Goal: Task Accomplishment & Management: Complete application form

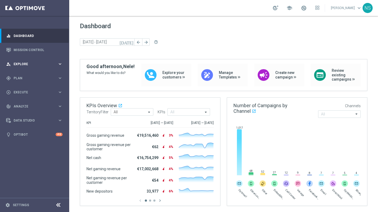
click at [46, 65] on span "Explore" at bounding box center [36, 64] width 44 height 3
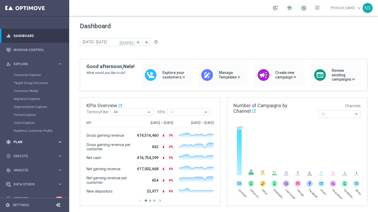
click at [41, 143] on span "Plan" at bounding box center [36, 142] width 44 height 3
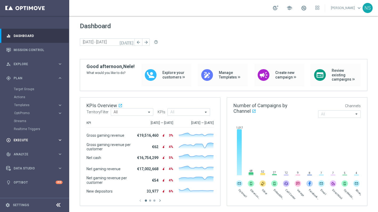
click at [29, 147] on div "play_circle_outline Execute keyboard_arrow_right" at bounding box center [34, 140] width 69 height 14
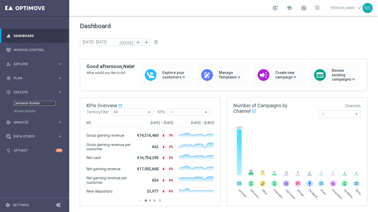
click at [33, 103] on link "Campaign Builder" at bounding box center [35, 103] width 42 height 4
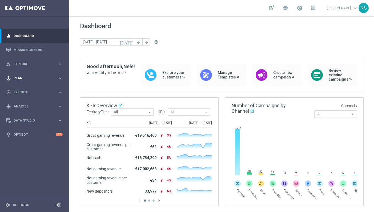
click at [35, 76] on div "gps_fixed Plan" at bounding box center [31, 78] width 51 height 5
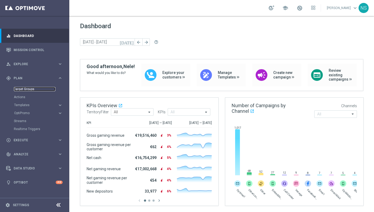
click at [29, 90] on link "Target Groups" at bounding box center [35, 89] width 42 height 4
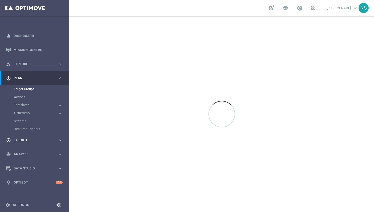
click at [29, 145] on div "play_circle_outline Execute keyboard_arrow_right" at bounding box center [34, 140] width 69 height 14
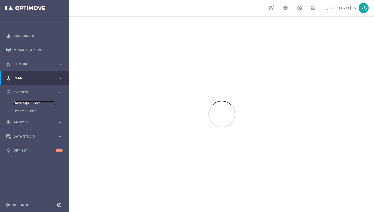
click at [27, 104] on link "Campaign Builder" at bounding box center [35, 103] width 42 height 4
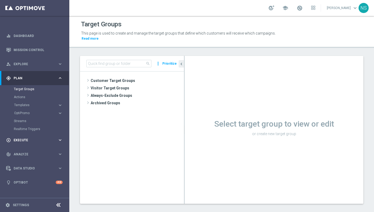
click at [26, 137] on div "play_circle_outline Execute keyboard_arrow_right" at bounding box center [34, 140] width 69 height 14
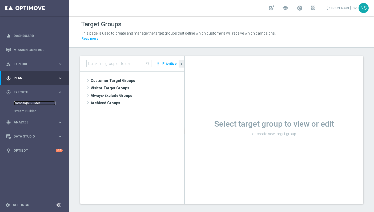
click at [33, 105] on link "Campaign Builder" at bounding box center [35, 103] width 42 height 4
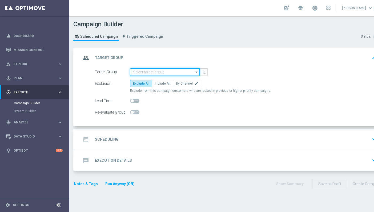
click at [152, 72] on input at bounding box center [165, 71] width 70 height 7
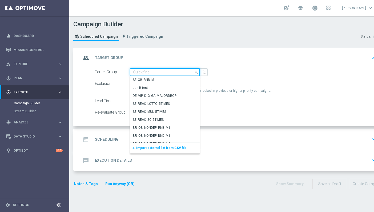
paste input "de_DE_TGT_VIP_EM_TAC_GM__9DAYNOACT"
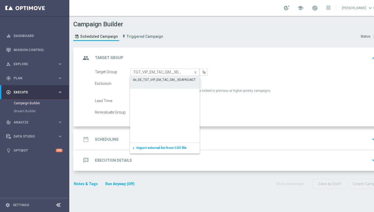
click at [153, 80] on div "de_DE_TGT_VIP_EM_TAC_GM__9DAYNOACT" at bounding box center [164, 80] width 63 height 5
type input "de_DE_TGT_VIP_EM_TAC_GM__9DAYNOACT"
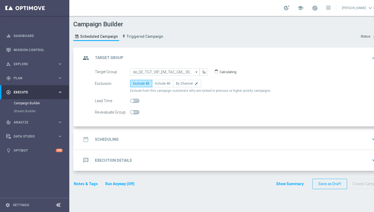
scroll to position [0, 0]
click at [157, 86] on label "Include All" at bounding box center [162, 83] width 21 height 7
click at [157, 86] on input "Include All" at bounding box center [156, 84] width 3 height 3
radio input "true"
click at [129, 140] on div "date_range Scheduling keyboard_arrow_down" at bounding box center [230, 140] width 298 height 10
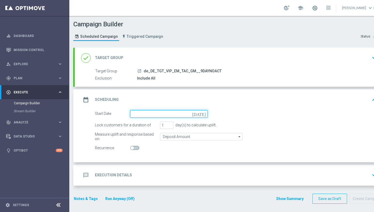
click at [145, 114] on input at bounding box center [169, 113] width 78 height 7
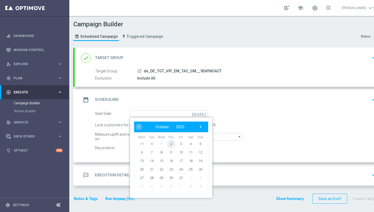
click at [173, 143] on span "2" at bounding box center [171, 144] width 9 height 9
type input "02 Oct 2025"
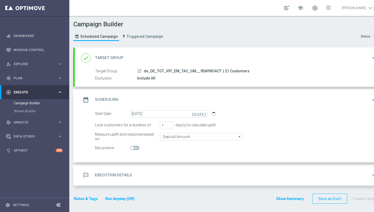
click at [144, 176] on div "message Execution Details keyboard_arrow_down" at bounding box center [230, 176] width 298 height 10
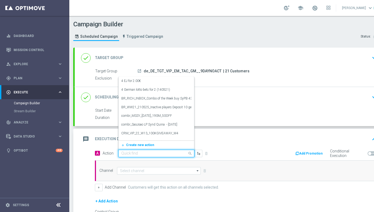
click at [138, 153] on input "text" at bounding box center [150, 154] width 59 height 5
paste input "CRM_VIP_25_W38_Octoberfest_syndicate_voucher"
type input "CRM_VIP_25_W38_Octoberfest_syndicate_voucher"
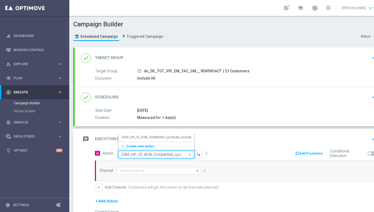
scroll to position [0, 23]
click at [143, 136] on label "CRM_VIP_25_W38_Octoberfest_syndicate_voucher" at bounding box center [156, 137] width 70 height 5
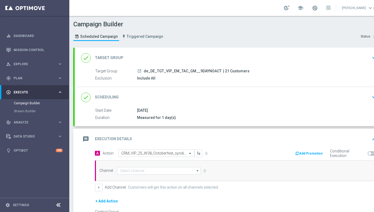
scroll to position [0, 0]
click at [160, 170] on input at bounding box center [159, 170] width 84 height 7
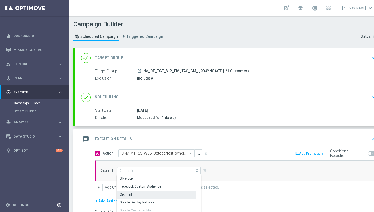
click at [155, 193] on div "Optimail" at bounding box center [156, 194] width 79 height 7
type input "Optimail"
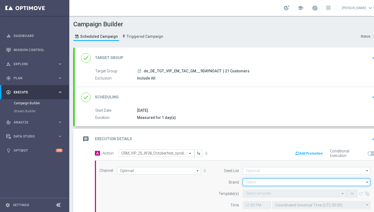
click at [253, 182] on input at bounding box center [306, 182] width 127 height 7
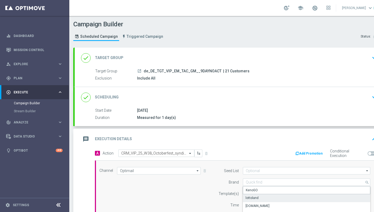
drag, startPoint x: 254, startPoint y: 193, endPoint x: 255, endPoint y: 200, distance: 7.2
click at [255, 200] on div "KenoGO lottoland Lottoland.bet.br Lottoland.com.br Sorte Online Sorteonline.bet…" at bounding box center [306, 211] width 127 height 48
click at [255, 200] on div "lottoland" at bounding box center [251, 198] width 13 height 5
type input "lottoland"
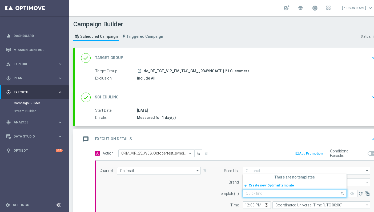
click at [255, 195] on input "text" at bounding box center [289, 194] width 87 height 5
paste input "de_DE_EMT_VIP_EM_TAC_MIX__25_OCTOBERFEST_251025"
type input "de_DE_EMT_VIP_EM_TAC_MIX__25_OCTOBERFEST_251025"
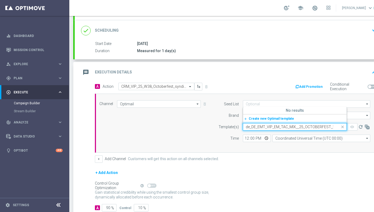
drag, startPoint x: 268, startPoint y: 127, endPoint x: 218, endPoint y: 127, distance: 49.8
click at [218, 127] on div "Template(s) Quick find de_DE_EMT_VIP_EM_TAC_MIX__25_OCTOBERFEST_251025 No resul…" at bounding box center [293, 126] width 163 height 7
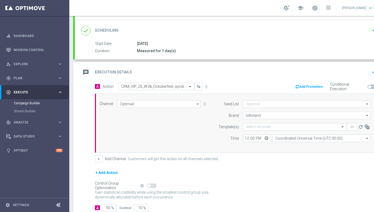
click at [218, 127] on div "Template(s)" at bounding box center [225, 126] width 27 height 7
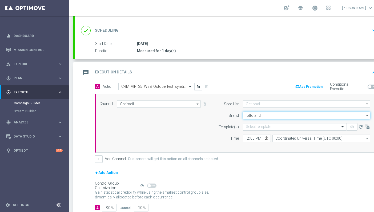
click at [269, 114] on input "lottoland" at bounding box center [306, 115] width 127 height 7
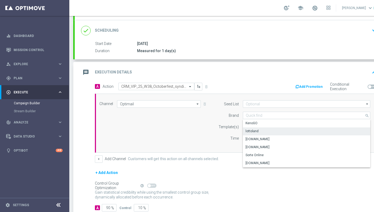
click at [228, 135] on div "Time" at bounding box center [225, 138] width 27 height 7
type input "lottoland"
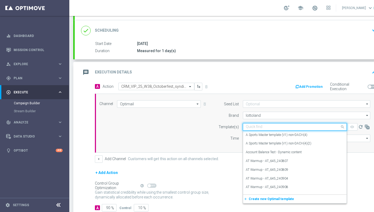
click at [259, 127] on input "text" at bounding box center [289, 127] width 87 height 5
paste input "de_DE_EMT_VIP_EM_TAC_MIX__25_OCTOBERFEST_250925"
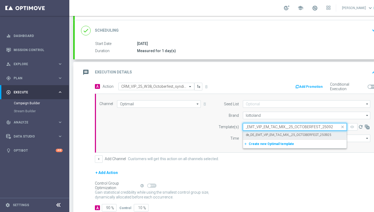
click at [259, 136] on label "de_DE_EMT_VIP_EM_TAC_MIX__25_OCTOBERFEST_250925" at bounding box center [289, 135] width 86 height 5
type input "de_DE_EMT_VIP_EM_TAC_MIX__25_OCTOBERFEST_250925"
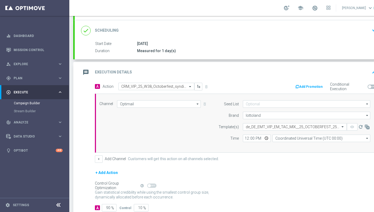
scroll to position [0, 0]
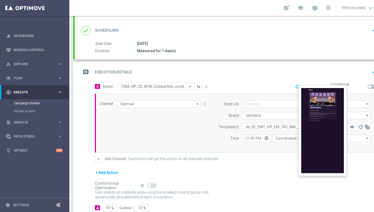
click at [353, 129] on button "remove_red_eye" at bounding box center [352, 126] width 11 height 7
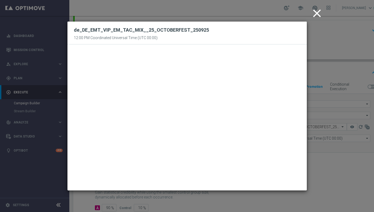
click at [318, 13] on icon "close" at bounding box center [316, 13] width 13 height 13
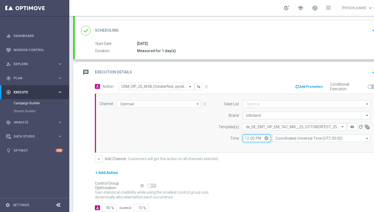
click at [243, 138] on input "12:00" at bounding box center [257, 138] width 28 height 7
type input "14:15"
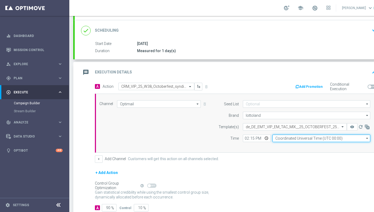
click at [302, 140] on input "Coordinated Universal Time (UTC 00:00)" at bounding box center [321, 138] width 98 height 7
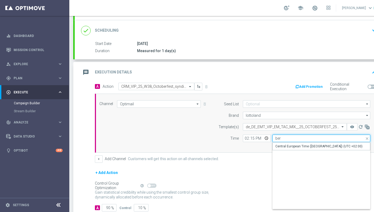
type input "Central European Time (Berlin) (UTC +02:00)"
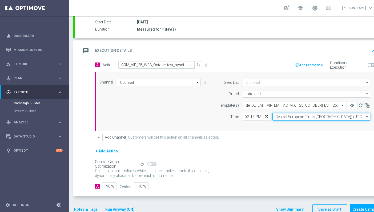
scroll to position [102, 0]
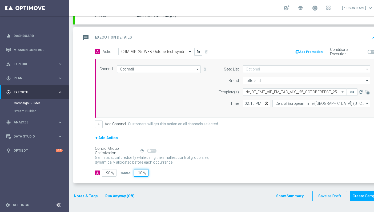
drag, startPoint x: 136, startPoint y: 174, endPoint x: 195, endPoint y: 172, distance: 58.4
click at [195, 172] on div "A 90 % Control 10 %" at bounding box center [236, 173] width 282 height 7
type input "0"
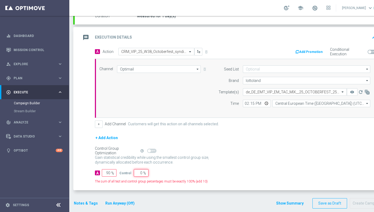
type input "100"
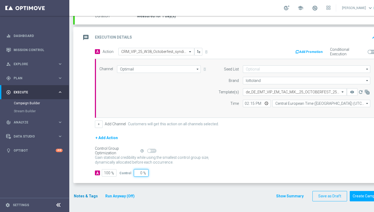
type input "0"
click at [85, 197] on button "Notes & Tags" at bounding box center [85, 196] width 25 height 7
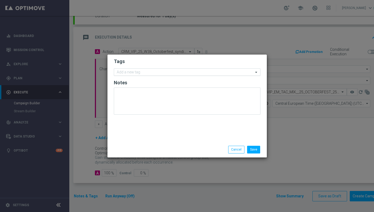
click at [165, 71] on input "text" at bounding box center [185, 72] width 137 height 5
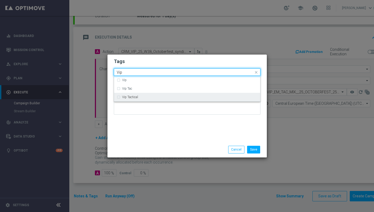
click at [152, 95] on div "Vip Tactical" at bounding box center [187, 97] width 141 height 9
type input "Vip"
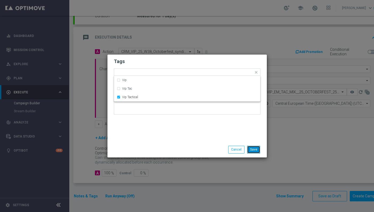
click at [256, 151] on button "Save" at bounding box center [253, 149] width 13 height 7
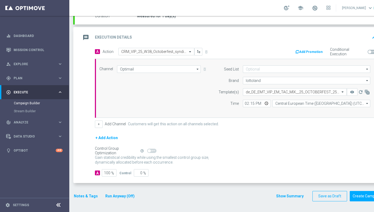
scroll to position [0, 0]
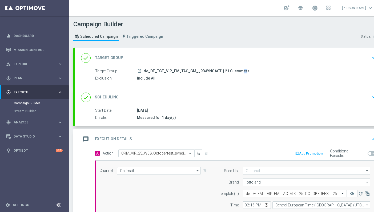
drag, startPoint x: 226, startPoint y: 71, endPoint x: 222, endPoint y: 71, distance: 4.3
click at [223, 71] on span "| 21 Customers" at bounding box center [236, 71] width 26 height 5
copy span "21"
click at [222, 50] on div "done Target Group keyboard_arrow_down" at bounding box center [230, 58] width 311 height 21
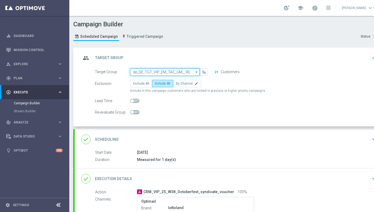
click at [179, 70] on input "de_DE_TGT_VIP_EM_TAC_GM__9DAYNOACT" at bounding box center [165, 71] width 70 height 7
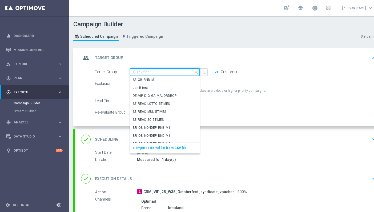
paste input "de_DE_TGT_VIP_EM_TAC_MIX__9DAYNOACT"
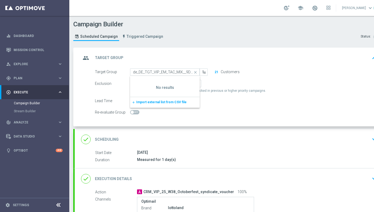
click at [230, 65] on div "group Target Group keyboard_arrow_up" at bounding box center [230, 58] width 311 height 21
type input "de_DE_TGT_VIP_EM_TAC_GM__9DAYNOACT"
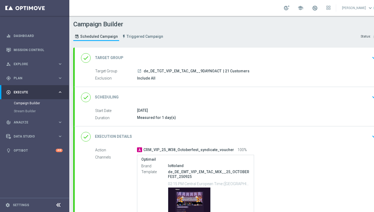
click at [180, 61] on div "done Target Group keyboard_arrow_down" at bounding box center [230, 58] width 298 height 10
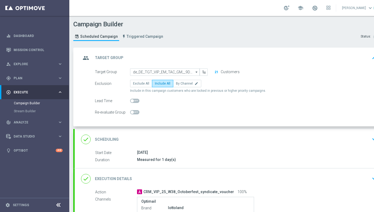
click at [164, 130] on div "done Scheduling keyboard_arrow_down" at bounding box center [230, 139] width 311 height 21
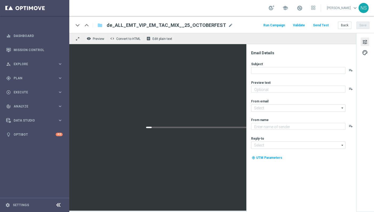
type textarea "Oans, zwoa, drei, gwunna."
type input "[EMAIL_ADDRESS][DOMAIN_NAME]"
type textarea "Millionaires' Club"
type input "[EMAIL_ADDRESS][DOMAIN_NAME]"
type textarea "Oans, zwoa, drei, gwunna."
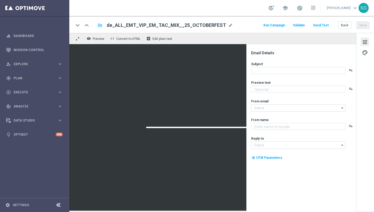
type input "[EMAIL_ADDRESS][DOMAIN_NAME]"
type textarea "Millionaires' Club"
type input "[EMAIL_ADDRESS][DOMAIN_NAME]"
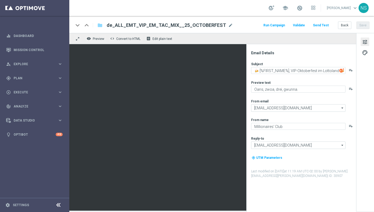
click at [140, 26] on span "de_ALL_EMT_VIP_EM_TAC_MIX__25_OCTOBERFEST" at bounding box center [166, 25] width 119 height 6
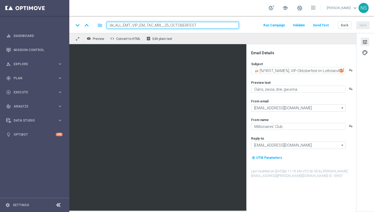
paste input "DE_EMT_VIP_EM_TAC_MIX__25_OCTOBERFEST_251025"
click at [167, 28] on input "de_DE_EMT_VIP_EM_TAC_MIX__25_OCTOBERFEST_251025" at bounding box center [173, 25] width 132 height 7
click at [166, 22] on input "de_DE_EMT_VIP_EM_TAC_MIX__25_OCTOBERFEST_251025" at bounding box center [173, 25] width 132 height 7
type input "de_DE_EMT_VIP_EM_TAC_MIX__25_OCTOBERFEST_251025"
click at [183, 25] on input "de_DE_EMT_VIP_EM_TAC_MIX__25_OCTOBERFEST_251025" at bounding box center [173, 25] width 132 height 7
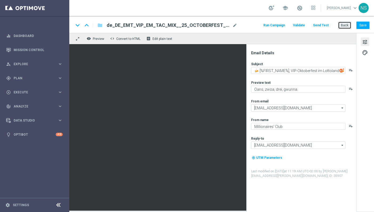
click at [342, 27] on button "Back" at bounding box center [344, 25] width 13 height 7
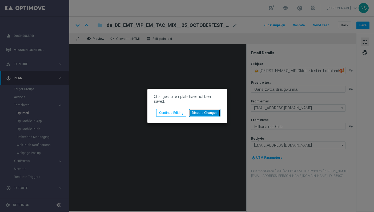
click at [206, 114] on button "Discard Changes" at bounding box center [204, 112] width 31 height 7
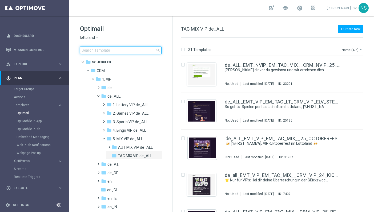
click at [118, 49] on input at bounding box center [121, 50] width 82 height 7
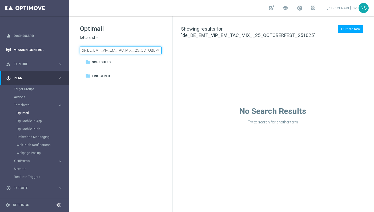
drag, startPoint x: 126, startPoint y: 51, endPoint x: 53, endPoint y: 46, distance: 72.5
click at [53, 46] on main "equalizer Dashboard Mission Control" at bounding box center [187, 106] width 374 height 212
click at [127, 47] on input "de_DE_EMT_VIP_EM_TAC_MIX__25_OCTOBERFEST_251025" at bounding box center [121, 50] width 82 height 7
type input "de_EMT_VIP_EM_TAC_MIX__25_OCTOBERFEST_251005"
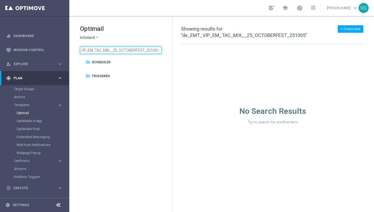
scroll to position [0, 0]
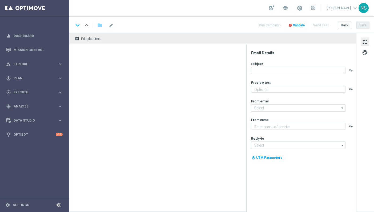
type textarea "Oans, zwoa, drei, gwunna."
type textarea "Millionaires' Club"
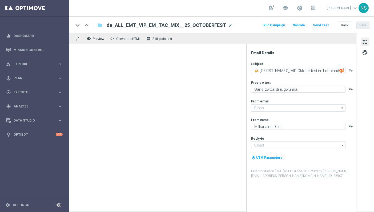
type input "[EMAIL_ADDRESS][DOMAIN_NAME]"
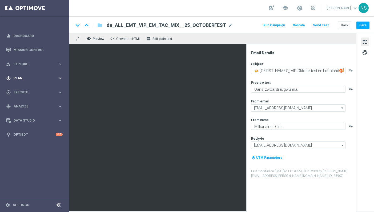
click at [37, 84] on div "gps_fixed Plan keyboard_arrow_right" at bounding box center [34, 78] width 69 height 14
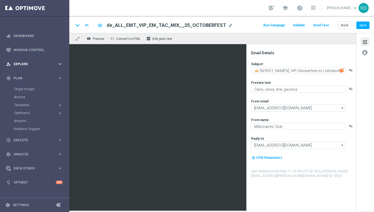
click at [30, 66] on div "person_search Explore" at bounding box center [31, 64] width 51 height 5
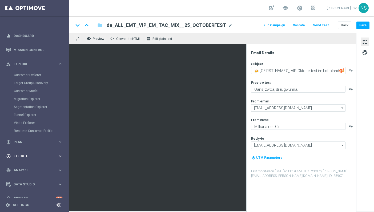
click at [25, 155] on span "Execute" at bounding box center [36, 156] width 44 height 3
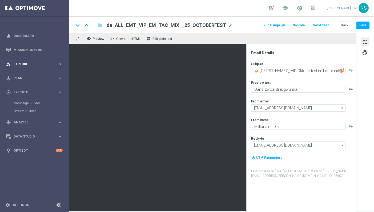
click at [29, 65] on span "Explore" at bounding box center [36, 64] width 44 height 3
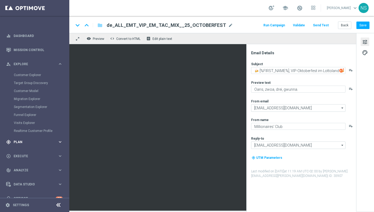
click at [27, 142] on span "Plan" at bounding box center [36, 142] width 44 height 3
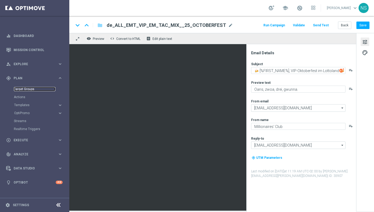
click at [27, 88] on link "Target Groups" at bounding box center [35, 89] width 42 height 4
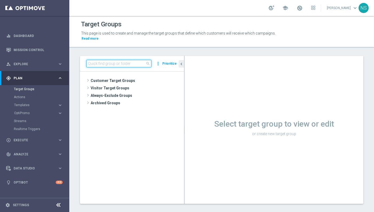
click at [121, 60] on input at bounding box center [118, 63] width 65 height 7
paste input "de_DE_TGT_VIP_EM_TAC_GM__9DAYNOACT"
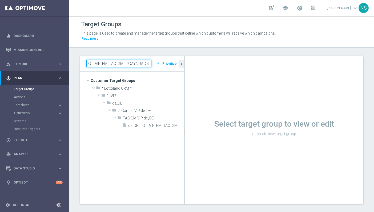
click at [123, 60] on input "de_DE_TGT_VIP_EM_TAC_GM__9DAYNOACT" at bounding box center [118, 63] width 65 height 7
type input "de_DE_TGT_VIP_EM_TAC_gm__9DAYNOACT"
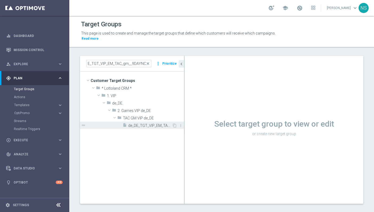
click at [150, 124] on span "de_DE_TGT_VIP_EM_TAC_GM__9DAYNOACT" at bounding box center [150, 126] width 44 height 5
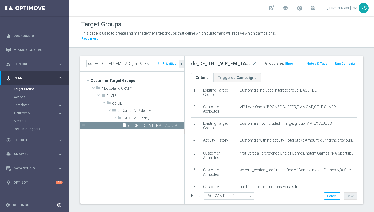
scroll to position [16, 0]
click at [174, 124] on icon "content_copy" at bounding box center [174, 126] width 4 height 4
click at [156, 124] on span "Copy of de_DE_TGT_VIP_EM_TAC_GM__9DAYNOACT" at bounding box center [150, 126] width 44 height 5
click at [254, 61] on icon "mode_edit" at bounding box center [254, 64] width 5 height 6
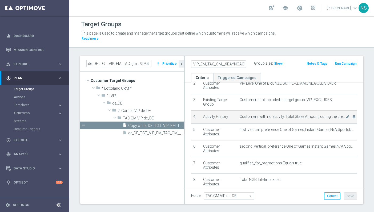
scroll to position [45, 0]
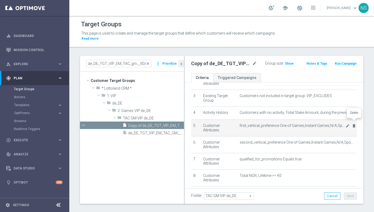
click at [354, 124] on icon "delete_forever" at bounding box center [354, 126] width 4 height 4
click at [353, 124] on icon "delete_forever" at bounding box center [354, 126] width 4 height 4
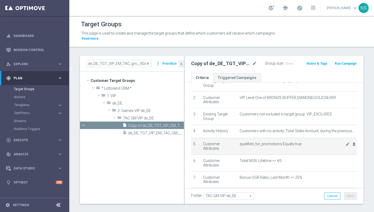
scroll to position [57, 0]
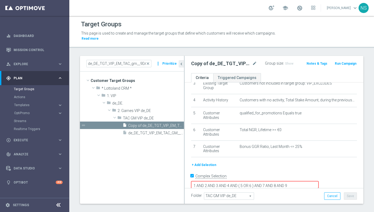
drag, startPoint x: 292, startPoint y: 173, endPoint x: 277, endPoint y: 173, distance: 14.7
click at [277, 182] on textarea "1 AND 2 AND 3 AND 4 AND ( 5 OR 6 ) AND 7 AND 8 AND 9" at bounding box center [254, 186] width 127 height 9
drag, startPoint x: 304, startPoint y: 172, endPoint x: 220, endPoint y: 171, distance: 84.8
click at [220, 172] on form "Complex Selection 1 AND 2 AND 3 AND 4 AND 7 AND 8 AND 9 Invalid Expression" at bounding box center [274, 184] width 166 height 25
type textarea "1 AND 2 AND 3 AND 4 AND 7 AND 8 AND 9"
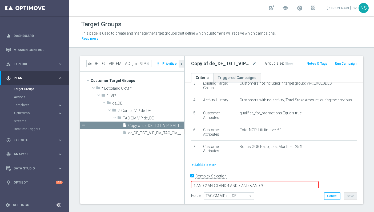
click at [194, 174] on input "Complex Selection" at bounding box center [192, 177] width 3 height 7
checkbox input "false"
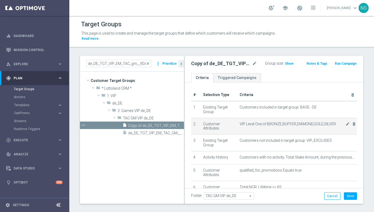
scroll to position [8, 0]
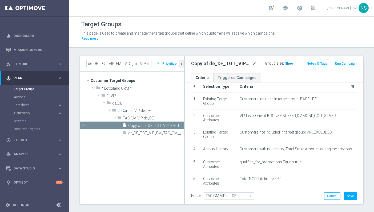
click at [288, 62] on span "Show" at bounding box center [289, 64] width 9 height 4
click at [254, 61] on icon "mode_edit" at bounding box center [254, 64] width 5 height 6
drag, startPoint x: 216, startPoint y: 60, endPoint x: 178, endPoint y: 60, distance: 38.9
click at [178, 60] on as-split "de_DE_TGT_VIP_EM_TAC_gm__9DAYNOACT close more_vert Prioritize Customer Target G…" at bounding box center [221, 130] width 283 height 148
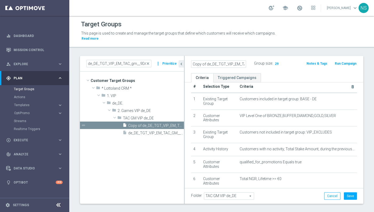
click at [206, 61] on input "Copy of de_DE_TGT_VIP_EM_TAC_GM__9DAYNOACT" at bounding box center [218, 64] width 55 height 7
drag, startPoint x: 206, startPoint y: 59, endPoint x: 184, endPoint y: 58, distance: 22.7
click at [184, 59] on as-split "de_DE_TGT_VIP_EM_TAC_gm__9DAYNOACT close more_vert Prioritize Customer Target G…" at bounding box center [221, 130] width 283 height 148
click at [241, 61] on input "de_DE_TGT_VIP_EM_TAC_GM__9DAYNOACT" at bounding box center [218, 64] width 55 height 7
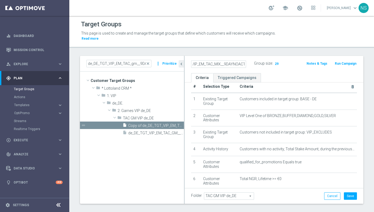
drag, startPoint x: 236, startPoint y: 58, endPoint x: 258, endPoint y: 59, distance: 21.9
click at [259, 60] on div "de_DE_TGT_VIP_EM_TAC_MIX__9DAYNOACT Group size : 29" at bounding box center [245, 64] width 116 height 9
type input "de_DE_TGT_VIP_EM_TAC_MIX__9DAYNOACT"
click at [234, 193] on span "TAC GM VIP de_DE" at bounding box center [229, 196] width 50 height 7
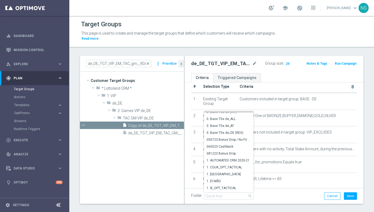
scroll to position [144, 0]
click at [219, 193] on input "search" at bounding box center [229, 196] width 50 height 7
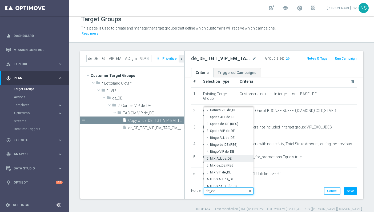
scroll to position [44, 0]
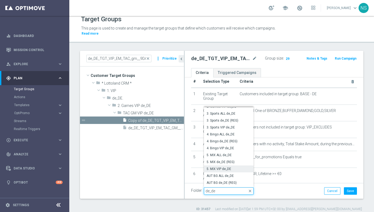
type input "de_de"
click at [237, 167] on span "5. MIX VIP de_DE" at bounding box center [229, 169] width 44 height 4
type input "5. MIX VIP de_DE"
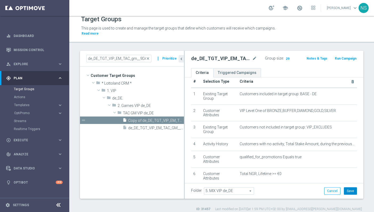
click at [353, 188] on button "Save" at bounding box center [350, 191] width 13 height 7
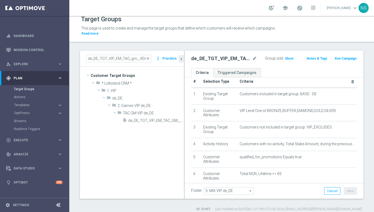
click at [236, 55] on h2 "de_DE_TGT_VIP_EM_TAC_MIX__9DAYNOACT" at bounding box center [221, 58] width 60 height 6
copy h2 "de_DE_TGT_VIP_EM_TAC_MIX__9DAYNOACT"
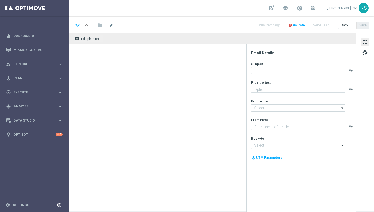
type textarea "Prosit der Gemütlichkeit – dein VIP-Lotto Highlight wartet."
type textarea "Millionaires' Club"
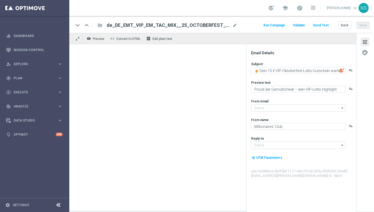
type input "[EMAIL_ADDRESS][DOMAIN_NAME]"
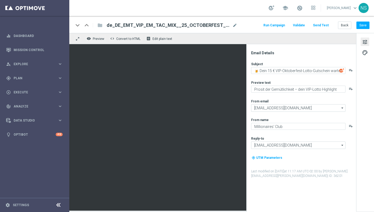
click at [79, 27] on div "keyboard_arrow_down" at bounding box center [78, 25] width 8 height 8
click at [340, 27] on button "Back" at bounding box center [344, 25] width 13 height 7
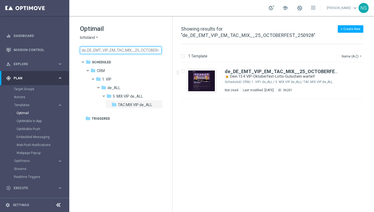
click at [137, 50] on input "de_DE_EMT_VIP_EM_TAC_MIX__25_OCTOBERFEST_250928" at bounding box center [121, 50] width 82 height 7
drag, startPoint x: 136, startPoint y: 50, endPoint x: -18, endPoint y: 57, distance: 153.4
click at [0, 57] on html "equalizer Dashboard Mission Control" at bounding box center [187, 106] width 374 height 212
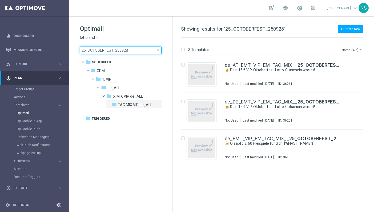
click at [141, 50] on input "25_OCTOBERFEST_250928" at bounding box center [121, 50] width 82 height 7
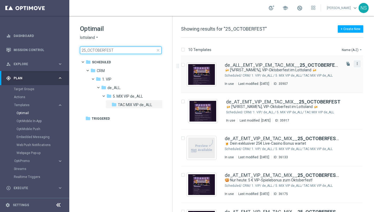
type input "25_OCTOBERFEST"
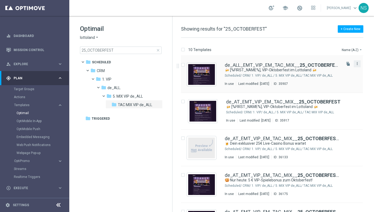
click at [357, 64] on icon "more_vert" at bounding box center [357, 64] width 4 height 4
click at [222, 44] on div "10 Templates Name (A-Z) arrow_drop_down Drag here to set row groups Drag here t…" at bounding box center [273, 125] width 202 height 175
click at [207, 78] on img "Press SPACE to select this row." at bounding box center [201, 74] width 27 height 21
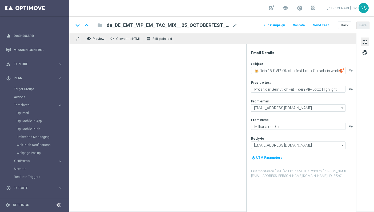
type textarea "🍻 [%FIRST_NAME%], VIP-Oktoberfest im Lottoland 🍻"
type textarea "Oans, zwoa, drei, gwunna."
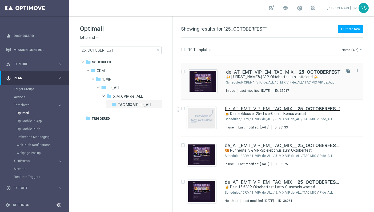
scroll to position [39, 0]
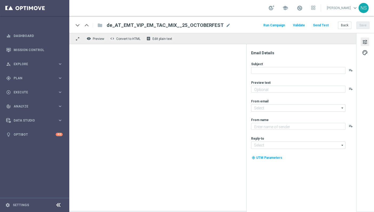
type textarea "Oans, zwoa, drei, gwunna."
type textarea "Millionaires' Club"
type input "[EMAIL_ADDRESS][DOMAIN_NAME]"
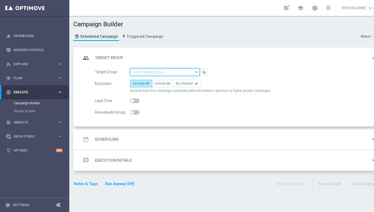
click at [159, 71] on input at bounding box center [165, 71] width 70 height 7
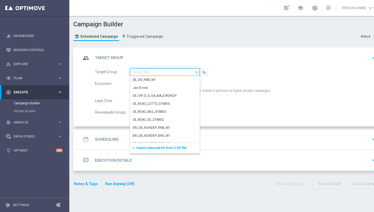
paste input "de_DE_TGT_VIP_EM_TAC_GM__9DAYNOACT"
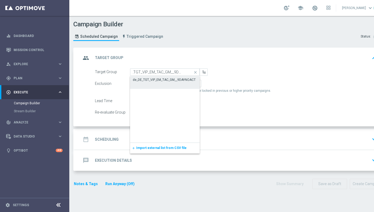
click at [166, 77] on div "de_DE_TGT_VIP_EM_TAC_GM__9DAYNOACT" at bounding box center [165, 79] width 70 height 7
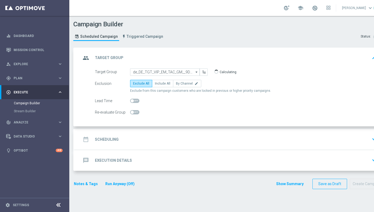
type input "de_DE_TGT_VIP_EM_TAC_GM__9DAYNOACT"
click at [159, 87] on label "Include All" at bounding box center [162, 83] width 21 height 7
click at [158, 86] on input "Include All" at bounding box center [156, 84] width 3 height 3
radio input "true"
click at [141, 139] on div "date_range Scheduling keyboard_arrow_down" at bounding box center [230, 140] width 298 height 10
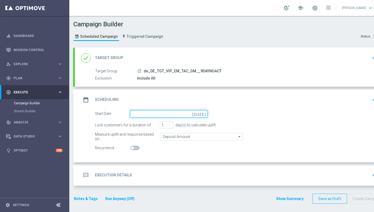
click at [161, 114] on input at bounding box center [169, 113] width 78 height 7
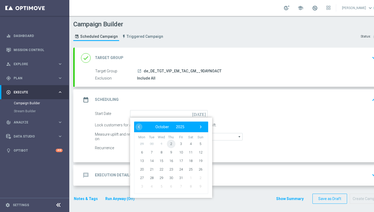
click at [170, 145] on span "2" at bounding box center [171, 144] width 9 height 9
type input "[DATE]"
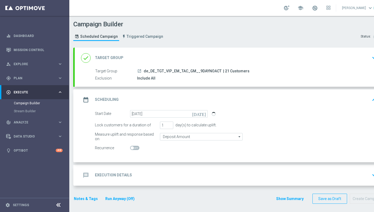
click at [136, 173] on div "message Execution Details keyboard_arrow_down" at bounding box center [230, 176] width 298 height 10
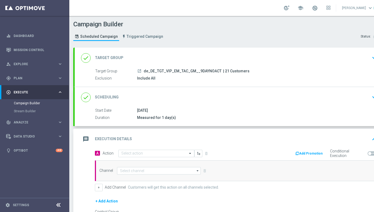
click at [136, 149] on div "message Execution Details keyboard_arrow_up" at bounding box center [230, 139] width 311 height 21
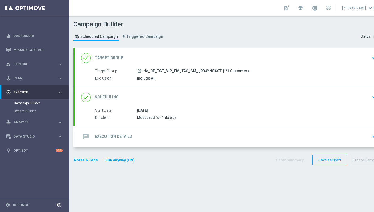
click at [148, 57] on div "done Target Group keyboard_arrow_down" at bounding box center [230, 58] width 298 height 10
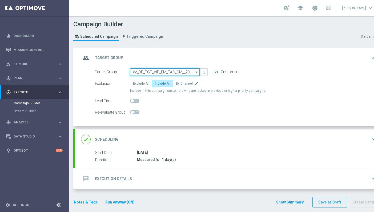
click at [163, 71] on input "de_DE_TGT_VIP_EM_TAC_GM__9DAYNOACT" at bounding box center [165, 71] width 70 height 7
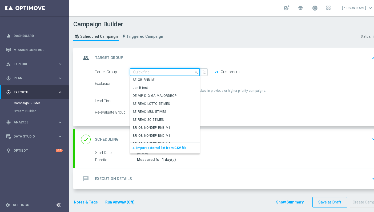
click at [166, 74] on input at bounding box center [165, 71] width 70 height 7
paste input "de_DE_TGT_VIP_EM_TAC_MIX__9DAYNOACT"
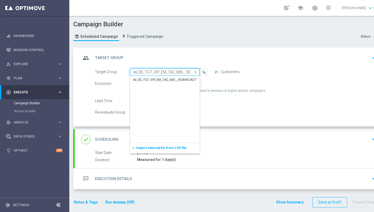
scroll to position [0, 12]
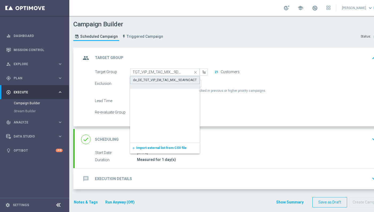
click at [168, 81] on div "de_DE_TGT_VIP_EM_TAC_MIX__9DAYNOACT" at bounding box center [165, 80] width 64 height 5
type input "de_DE_TGT_VIP_EM_TAC_MIX__9DAYNOACT"
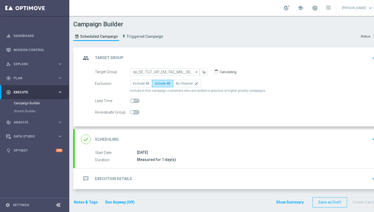
click at [151, 146] on div "done Scheduling keyboard_arrow_down" at bounding box center [230, 139] width 311 height 21
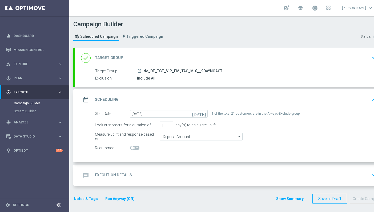
click at [148, 178] on div "message Execution Details keyboard_arrow_down" at bounding box center [230, 176] width 298 height 10
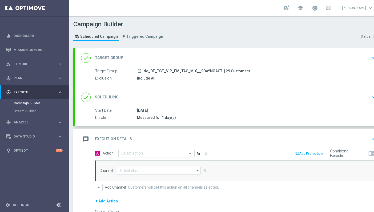
click at [171, 154] on input "text" at bounding box center [150, 154] width 59 height 5
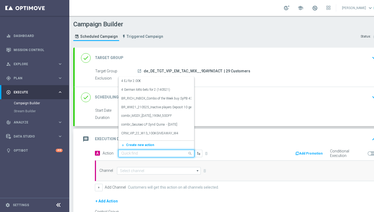
paste input "CRM_VIP_25_W38_Octoberfest_syndicate_voucher"
type input "CRM_VIP_25_W38_Octoberfest_syndicate_voucher"
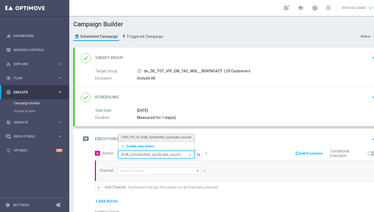
click at [164, 140] on div "CRM_VIP_25_W38_Octoberfest_syndicate_voucher edit" at bounding box center [156, 137] width 70 height 9
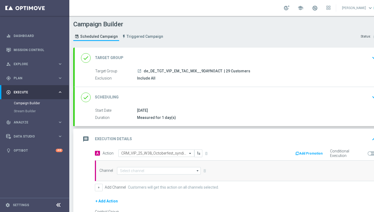
scroll to position [0, 0]
click at [225, 70] on span "| 29 Customers" at bounding box center [237, 71] width 26 height 5
copy span "29"
click at [163, 175] on div "Channel arrow_drop_down Show Selected 0 of 26 Silverpop" at bounding box center [236, 171] width 282 height 21
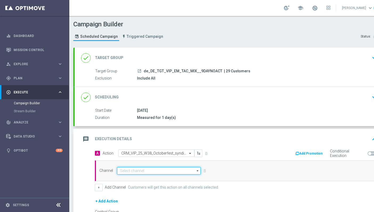
click at [162, 171] on input at bounding box center [159, 170] width 84 height 7
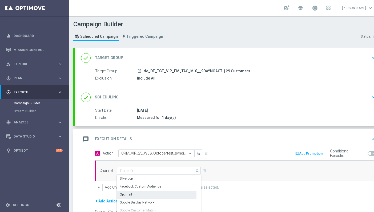
click at [160, 195] on div "Optimail" at bounding box center [156, 194] width 79 height 7
type input "Optimail"
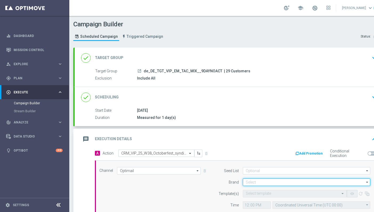
click at [271, 184] on input at bounding box center [306, 182] width 127 height 7
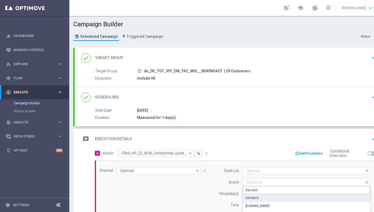
drag, startPoint x: 271, startPoint y: 194, endPoint x: 271, endPoint y: 198, distance: 4.0
click at [271, 198] on div "KenoGO lottoland [DOMAIN_NAME] [DOMAIN_NAME] Sorte Online [DOMAIN_NAME]" at bounding box center [306, 211] width 127 height 48
click at [271, 198] on div "lottoland" at bounding box center [306, 199] width 127 height 8
type input "lottoland"
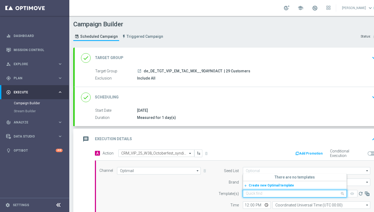
click at [268, 193] on input "text" at bounding box center [289, 194] width 87 height 5
paste input "de_DE_EMT_VIP_EM_TAC_MIX__25_OCTOBERFEST_250925"
click at [267, 178] on label "de_DE_EMT_VIP_EM_TAC_MIX__25_OCTOBERFEST_250925" at bounding box center [289, 177] width 86 height 5
type input "de_DE_EMT_VIP_EM_TAC_MIX__25_OCTOBERFEST_250925"
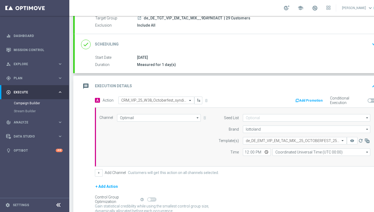
scroll to position [78, 0]
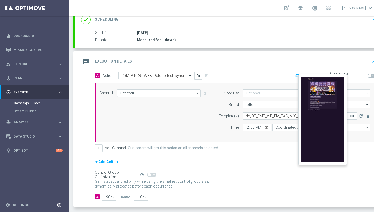
click at [352, 117] on icon "remove_red_eye" at bounding box center [352, 116] width 4 height 4
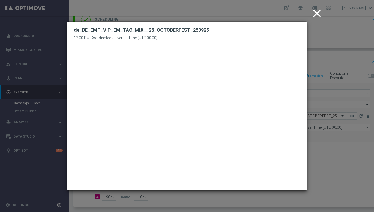
click at [318, 9] on icon "close" at bounding box center [316, 13] width 13 height 13
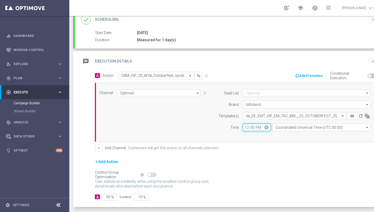
click at [246, 128] on input "12:00" at bounding box center [257, 127] width 28 height 7
type input "14:30"
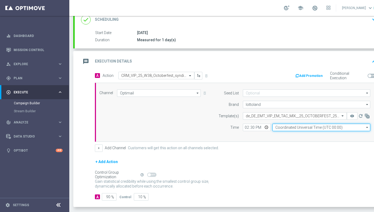
click at [283, 124] on input "Coordinated Universal Time (UTC 00:00)" at bounding box center [321, 127] width 98 height 7
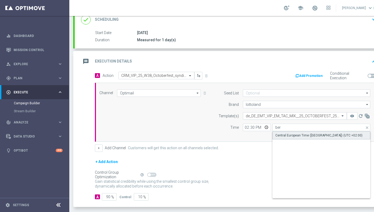
click at [285, 135] on div "Central European Time ([GEOGRAPHIC_DATA]) (UTC +02:00)" at bounding box center [318, 135] width 87 height 5
type input "Central European Time ([GEOGRAPHIC_DATA]) (UTC +02:00)"
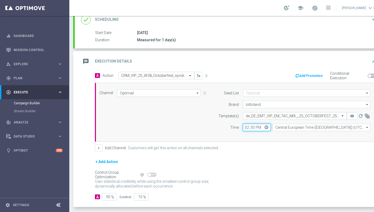
click at [251, 127] on input "14:30" at bounding box center [257, 127] width 28 height 7
click at [254, 127] on input "14:30" at bounding box center [257, 127] width 28 height 7
type input "14:28"
click at [251, 174] on div "Control Group Optimization Self Optimizing Campaign help_outline" at bounding box center [236, 175] width 282 height 6
drag, startPoint x: 137, startPoint y: 198, endPoint x: 160, endPoint y: 198, distance: 23.7
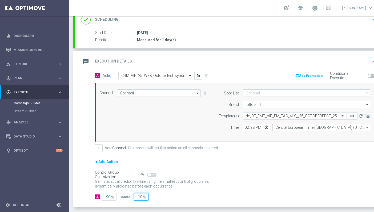
click at [160, 198] on div "A 90 % Control 10 %" at bounding box center [236, 197] width 282 height 7
type input "0"
type input "100"
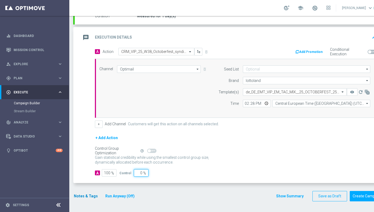
type input "0"
click at [90, 197] on button "Notes & Tags" at bounding box center [85, 196] width 25 height 7
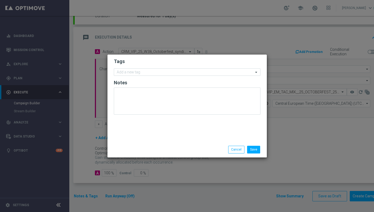
click at [128, 80] on h2 "Notes" at bounding box center [187, 83] width 147 height 6
click at [128, 75] on input "text" at bounding box center [185, 72] width 137 height 5
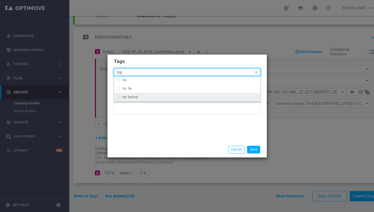
click at [147, 100] on div "Vip Tactical" at bounding box center [187, 97] width 141 height 9
type input "Vip"
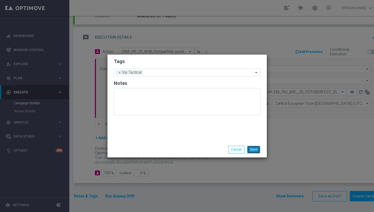
click at [257, 148] on button "Save" at bounding box center [253, 149] width 13 height 7
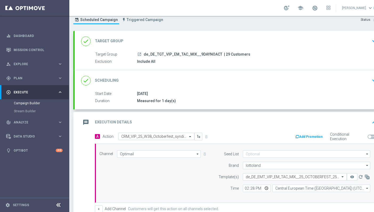
scroll to position [20, 0]
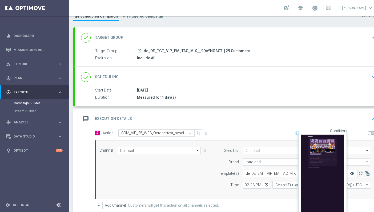
click at [352, 174] on icon "remove_red_eye" at bounding box center [352, 174] width 4 height 4
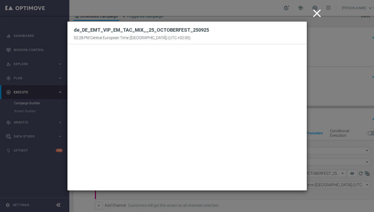
click at [316, 16] on icon "close" at bounding box center [316, 13] width 13 height 13
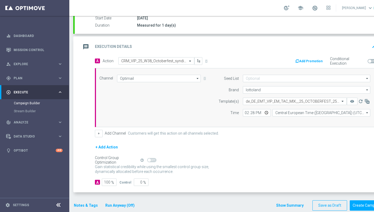
scroll to position [102, 0]
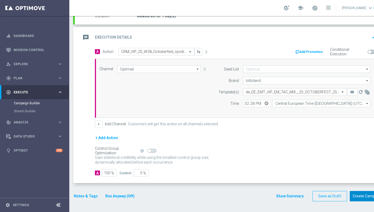
click at [367, 196] on button "Create Campaign" at bounding box center [367, 196] width 35 height 10
